Goal: Transaction & Acquisition: Purchase product/service

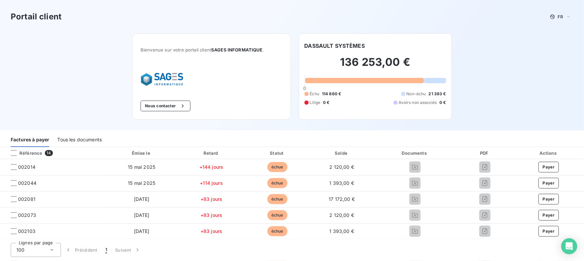
click at [88, 137] on div "Tous les documents" at bounding box center [79, 140] width 44 height 14
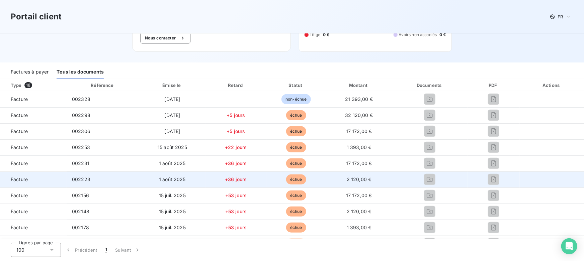
scroll to position [30, 0]
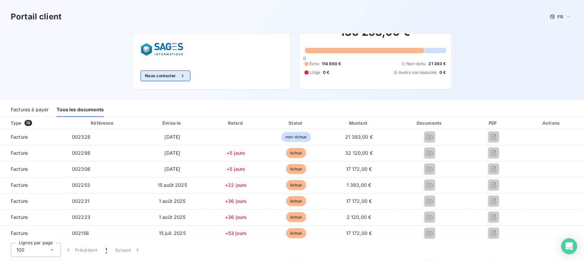
click at [154, 75] on button "Nous contacter" at bounding box center [165, 76] width 50 height 11
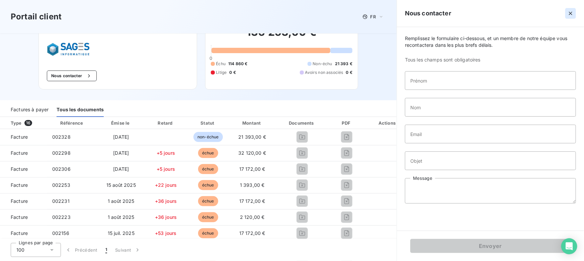
click at [570, 13] on icon "button" at bounding box center [570, 13] width 3 height 3
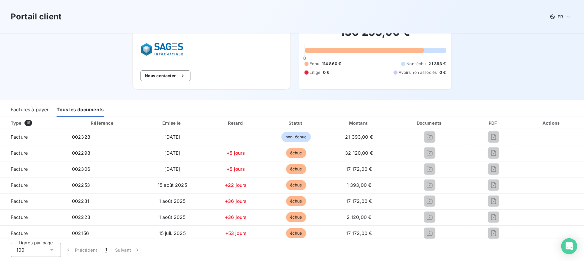
click at [32, 112] on div "Factures à payer" at bounding box center [30, 110] width 38 height 14
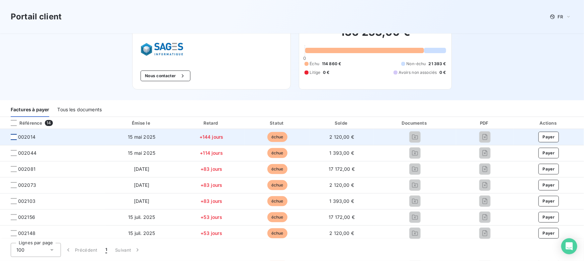
click at [13, 136] on div at bounding box center [14, 137] width 6 height 6
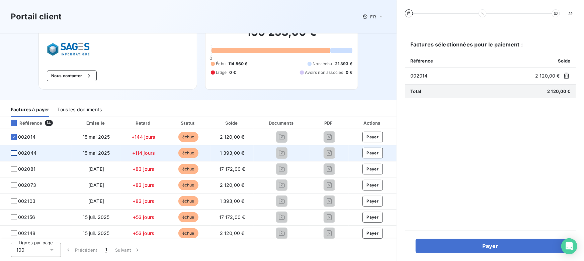
click at [14, 154] on div at bounding box center [14, 153] width 6 height 6
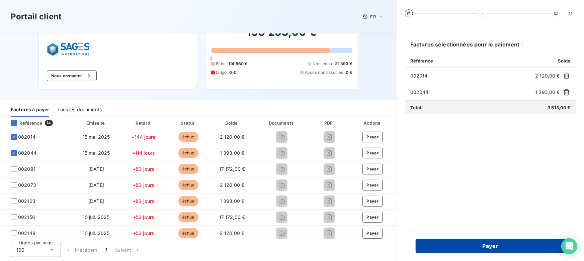
click at [482, 246] on button "Payer" at bounding box center [490, 246] width 150 height 14
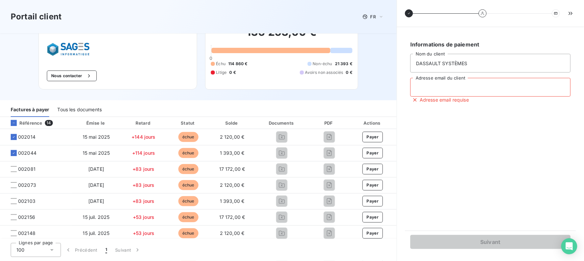
click at [438, 89] on input "Adresse email du client" at bounding box center [490, 87] width 160 height 19
type input "[PERSON_NAME][EMAIL_ADDRESS][DOMAIN_NAME]"
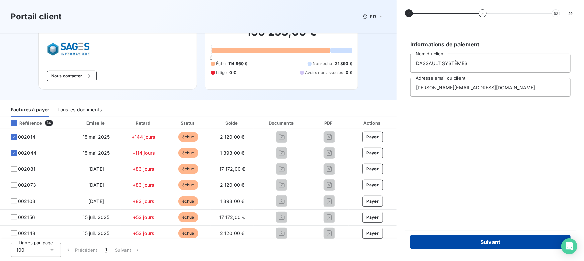
click at [466, 238] on button "Suivant" at bounding box center [490, 242] width 160 height 14
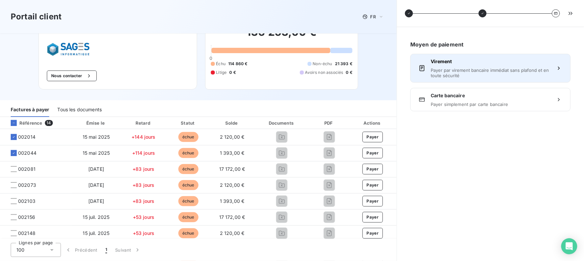
click at [454, 68] on span "Payer par virement bancaire immédiat sans plafond et en toute sécurité" at bounding box center [489, 73] width 119 height 11
click at [466, 70] on span "Payer par virement bancaire immédiat sans plafond et en toute sécurité" at bounding box center [489, 73] width 119 height 11
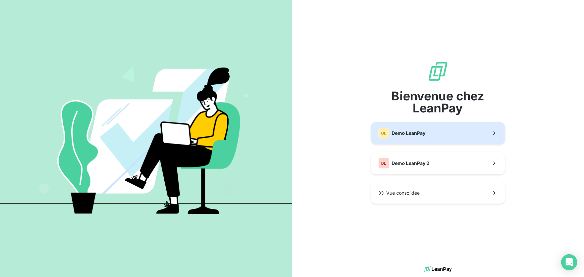
click at [420, 131] on span "Demo LeanPay" at bounding box center [409, 133] width 34 height 7
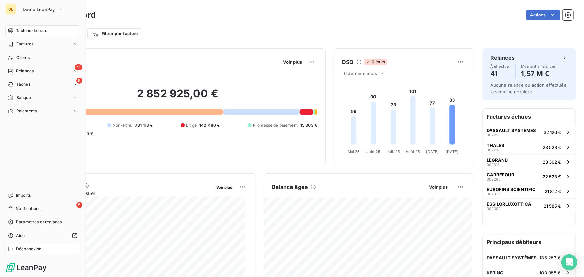
click at [11, 251] on icon at bounding box center [10, 248] width 5 height 5
